Goal: Task Accomplishment & Management: Manage account settings

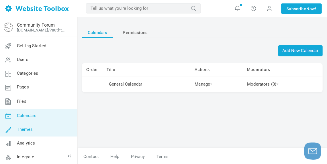
click at [28, 131] on span "Themes" at bounding box center [25, 129] width 16 height 5
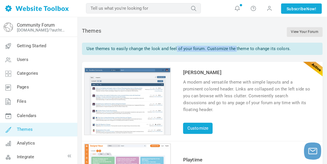
drag, startPoint x: 175, startPoint y: 49, endPoint x: 235, endPoint y: 50, distance: 59.5
click at [235, 50] on div "Use themes to easily change the look and feel of your forum. Customize the them…" at bounding box center [202, 49] width 240 height 12
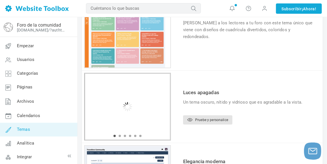
scroll to position [143, 0]
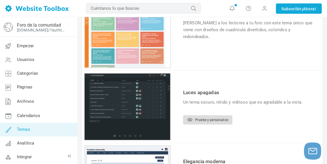
click at [189, 122] on link "Pruebe y personalice" at bounding box center [207, 119] width 49 height 9
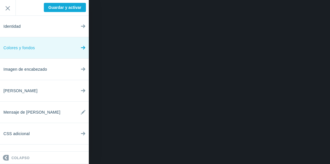
click at [76, 47] on link "Colores y fondos" at bounding box center [44, 47] width 89 height 21
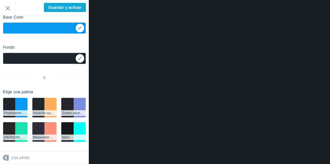
scroll to position [36, 0]
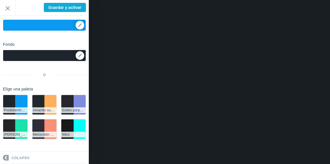
click at [44, 124] on li "#fa9077" at bounding box center [50, 128] width 12 height 19
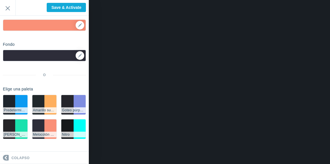
scroll to position [0, 0]
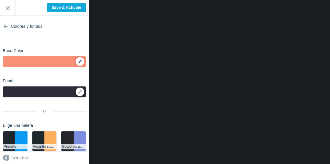
click at [76, 64] on div "▼" at bounding box center [44, 63] width 82 height 14
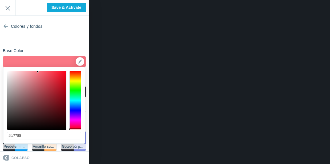
drag, startPoint x: 74, startPoint y: 72, endPoint x: 72, endPoint y: 129, distance: 57.2
click at [72, 129] on div at bounding box center [75, 128] width 12 height 1
click at [61, 81] on div at bounding box center [36, 100] width 59 height 59
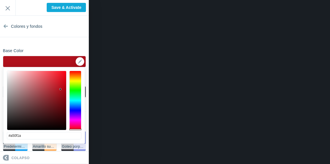
type input "#a30f19"
drag, startPoint x: 59, startPoint y: 82, endPoint x: 60, endPoint y: 92, distance: 9.9
click at [60, 92] on div at bounding box center [36, 100] width 59 height 59
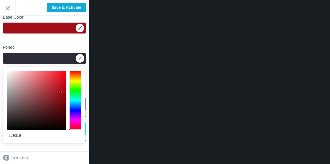
scroll to position [36, 0]
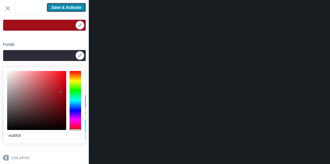
click at [67, 9] on input "Save & Activate" at bounding box center [66, 7] width 39 height 9
type input "Saving..."
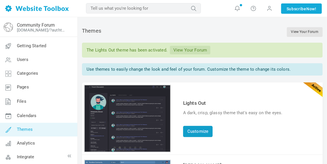
click at [194, 127] on link "Customize" at bounding box center [197, 131] width 29 height 11
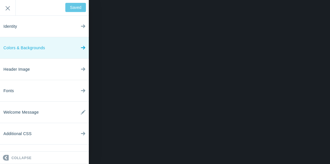
click at [63, 52] on link "Colors & Backgrounds" at bounding box center [44, 47] width 89 height 21
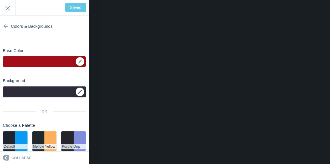
click at [76, 94] on link at bounding box center [80, 92] width 9 height 9
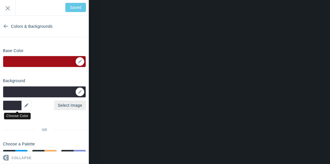
click at [23, 107] on div "▼" at bounding box center [17, 105] width 29 height 10
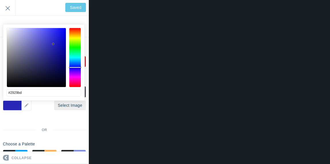
drag, startPoint x: 19, startPoint y: 74, endPoint x: 55, endPoint y: 42, distance: 48.2
click at [53, 43] on div at bounding box center [36, 57] width 59 height 59
type input "#2828be"
type input "Save"
drag, startPoint x: 60, startPoint y: 46, endPoint x: 62, endPoint y: 77, distance: 31.5
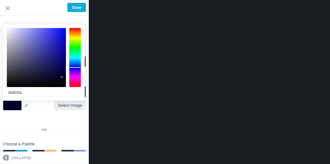
click at [62, 77] on div at bounding box center [36, 57] width 59 height 59
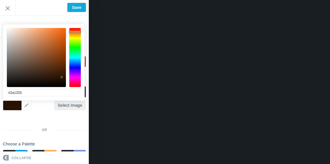
drag, startPoint x: 74, startPoint y: 66, endPoint x: 77, endPoint y: 31, distance: 34.8
click at [77, 31] on div at bounding box center [75, 31] width 12 height 1
drag, startPoint x: 63, startPoint y: 72, endPoint x: 65, endPoint y: 79, distance: 7.5
click at [65, 79] on div at bounding box center [36, 57] width 59 height 59
type input "#140801"
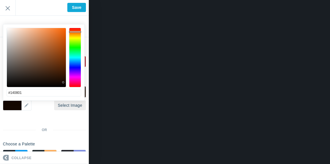
drag, startPoint x: 64, startPoint y: 79, endPoint x: 63, endPoint y: 82, distance: 3.7
click at [63, 82] on div at bounding box center [63, 82] width 2 height 2
click at [81, 11] on input "Save" at bounding box center [76, 7] width 19 height 9
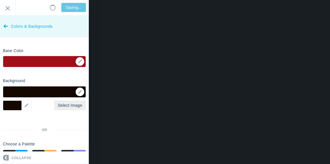
type input "Saved"
click at [5, 27] on icon at bounding box center [5, 24] width 5 height 21
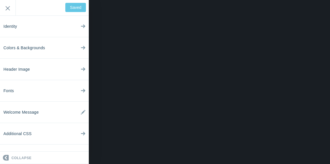
click at [60, 9] on div "Welcome to your new forum! Remember, this is your forum, and you have the freed…" at bounding box center [44, 8] width 89 height 16
click at [67, 8] on div "Welcome to your new forum! Remember, this is your forum, and you have the freed…" at bounding box center [44, 8] width 89 height 16
click at [77, 7] on div "Welcome to your new forum! Remember, this is your forum, and you have the freed…" at bounding box center [44, 8] width 89 height 16
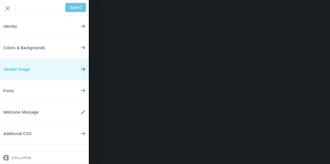
click at [64, 68] on link "Header Image" at bounding box center [44, 69] width 89 height 21
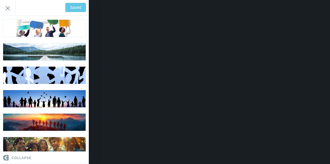
scroll to position [229, 0]
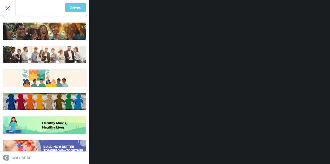
click at [11, 9] on input "Exit" at bounding box center [7, 8] width 15 height 16
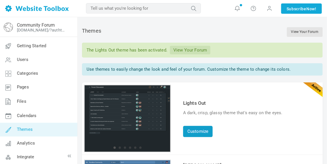
click at [199, 129] on link "Customize" at bounding box center [197, 131] width 29 height 11
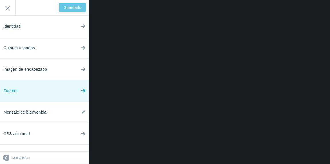
click at [85, 92] on icon at bounding box center [83, 89] width 5 height 21
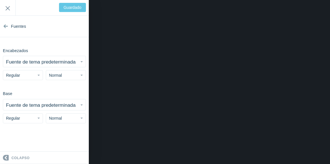
click at [50, 65] on button "Fuente de tema predeterminada" at bounding box center [44, 61] width 82 height 11
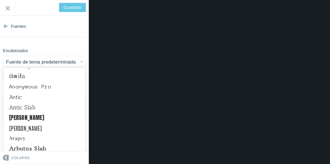
scroll to position [351, 0]
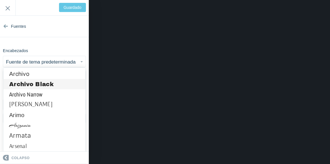
click at [54, 84] on link "Archivo Black" at bounding box center [44, 84] width 82 height 10
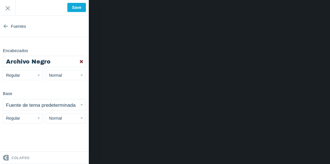
click at [82, 63] on link at bounding box center [81, 61] width 9 height 11
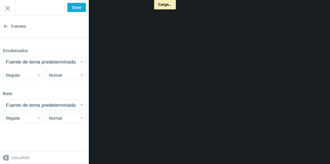
click at [82, 63] on button "Fuente de tema predeterminada" at bounding box center [44, 61] width 82 height 11
click at [81, 61] on div "Encabezados Fuente de tema predeterminada Abel Abhaya Libre Aboreto Abril Fatfa…" at bounding box center [44, 63] width 89 height 34
click at [78, 76] on button "Normal" at bounding box center [66, 75] width 40 height 10
click at [37, 131] on section "Fuentes Encabezados Fuente de tema predeterminada Abel Abhaya Libre Aboreto Abr…" at bounding box center [44, 84] width 89 height 136
click at [78, 104] on button "Fuente de tema predeterminada" at bounding box center [44, 104] width 82 height 11
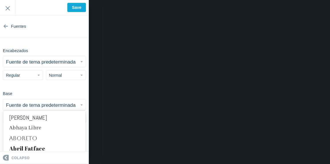
click at [56, 107] on small "Fuente de tema predeterminada" at bounding box center [41, 104] width 70 height 5
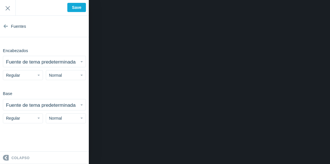
click at [66, 62] on small "Fuente de tema predeterminada" at bounding box center [41, 61] width 70 height 5
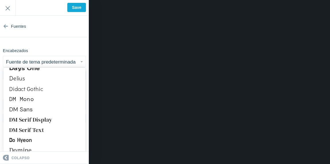
scroll to position [1295, 0]
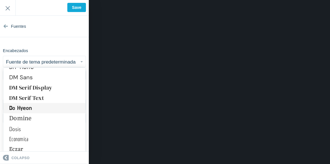
click at [34, 106] on link "Do Hyeon" at bounding box center [44, 108] width 82 height 10
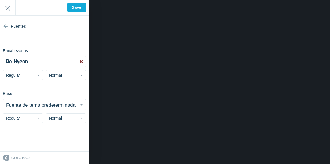
click at [79, 60] on link at bounding box center [81, 61] width 9 height 11
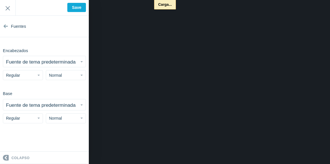
click at [49, 61] on small "Fuente de tema predeterminada" at bounding box center [41, 61] width 70 height 5
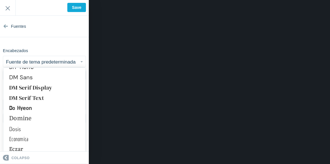
click at [44, 62] on small "Fuente de tema predeterminada" at bounding box center [41, 61] width 70 height 5
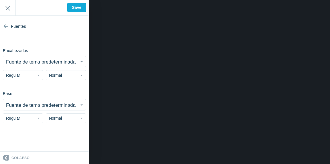
click at [43, 62] on small "Fuente de tema predeterminada" at bounding box center [41, 61] width 70 height 5
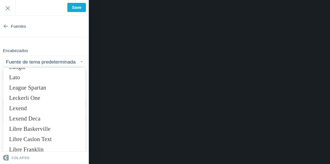
scroll to position [2383, 0]
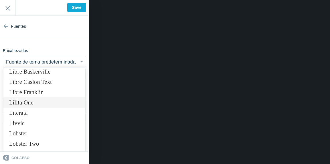
click at [24, 104] on link "Lilita One" at bounding box center [44, 102] width 82 height 10
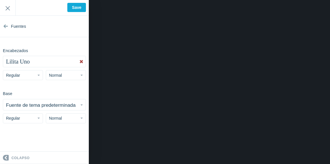
click at [49, 106] on small "Fuente de tema predeterminada" at bounding box center [41, 104] width 70 height 5
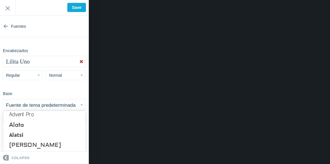
scroll to position [143, 0]
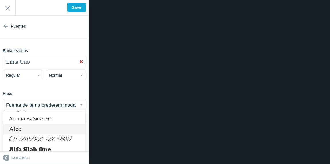
click at [37, 129] on link "Aleo" at bounding box center [44, 129] width 82 height 10
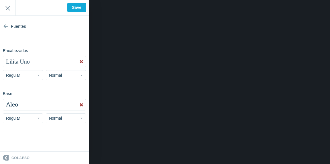
click at [38, 104] on button "Aleo" at bounding box center [44, 104] width 82 height 11
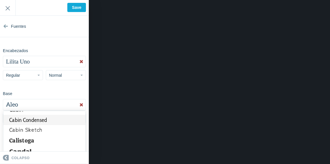
scroll to position [773, 0]
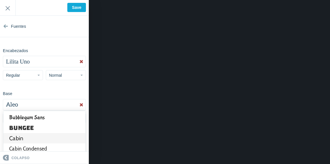
click at [31, 133] on link "Cabin" at bounding box center [44, 138] width 82 height 10
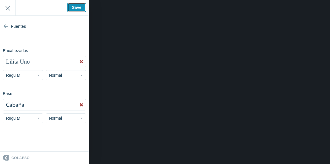
click at [78, 10] on input "Save" at bounding box center [76, 7] width 19 height 9
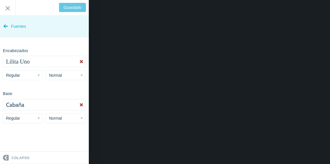
click at [6, 28] on icon at bounding box center [5, 24] width 5 height 21
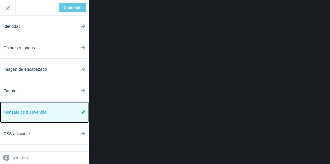
click at [84, 114] on icon at bounding box center [83, 112] width 5 height 21
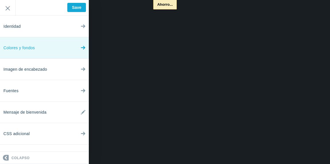
type input "Guardado"
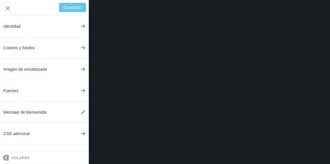
click at [74, 8] on div "<div>Bienvenido al foro de la comunidad, recuerda ser respetuoso con los demás …" at bounding box center [44, 8] width 89 height 16
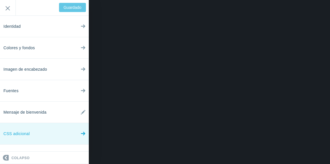
click at [59, 128] on link "CSS adicional" at bounding box center [44, 133] width 89 height 21
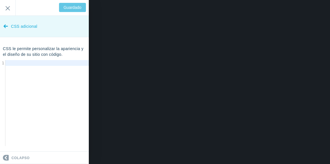
click at [3, 25] on icon at bounding box center [5, 24] width 5 height 21
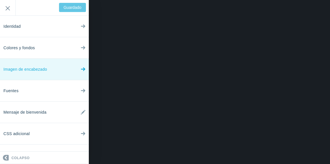
click at [45, 74] on span "Imagen de encabezado" at bounding box center [24, 69] width 43 height 21
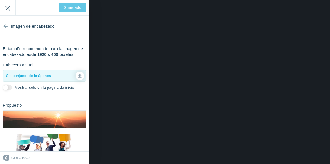
click at [8, 11] on input "Exit" at bounding box center [7, 8] width 15 height 16
click at [9, 11] on input "Exit" at bounding box center [7, 8] width 15 height 16
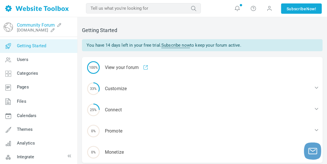
click at [43, 25] on link "Community Forum" at bounding box center [36, 24] width 38 height 5
click at [28, 26] on link "Community Forum" at bounding box center [36, 24] width 38 height 5
click at [25, 26] on link "Community Forum" at bounding box center [36, 24] width 38 height 5
click at [32, 24] on link "Community Forum" at bounding box center [36, 24] width 38 height 5
